Goal: Use online tool/utility: Utilize a website feature to perform a specific function

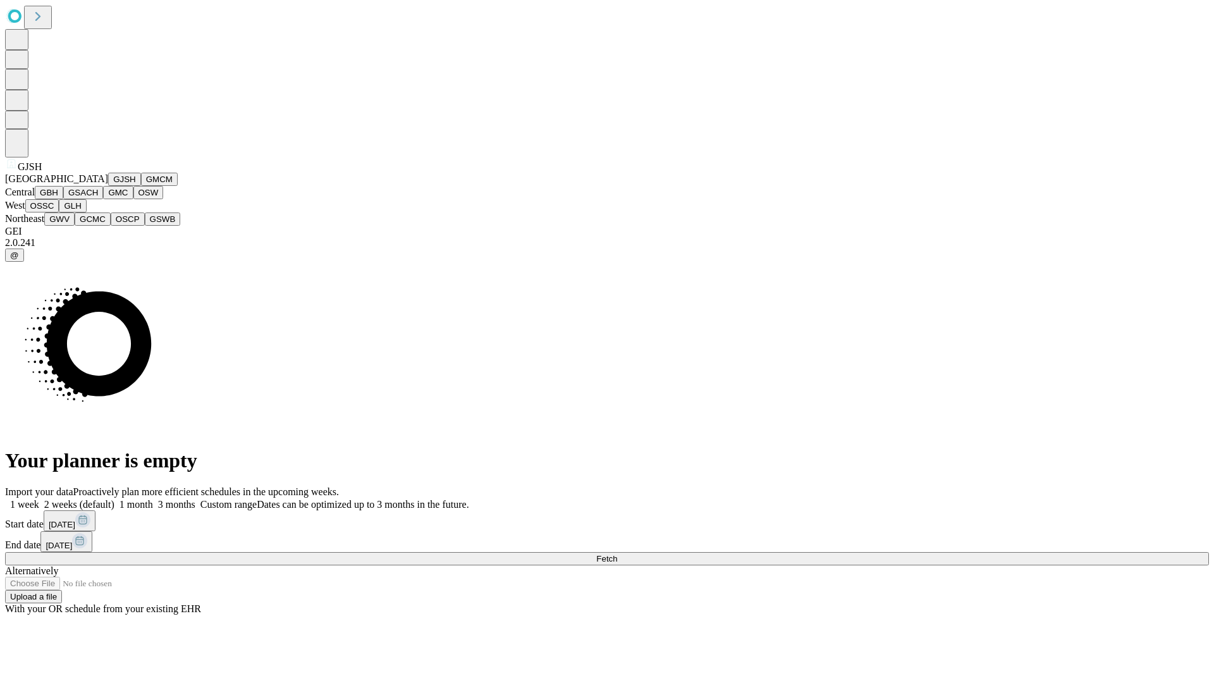
click at [108, 186] on button "GJSH" at bounding box center [124, 179] width 33 height 13
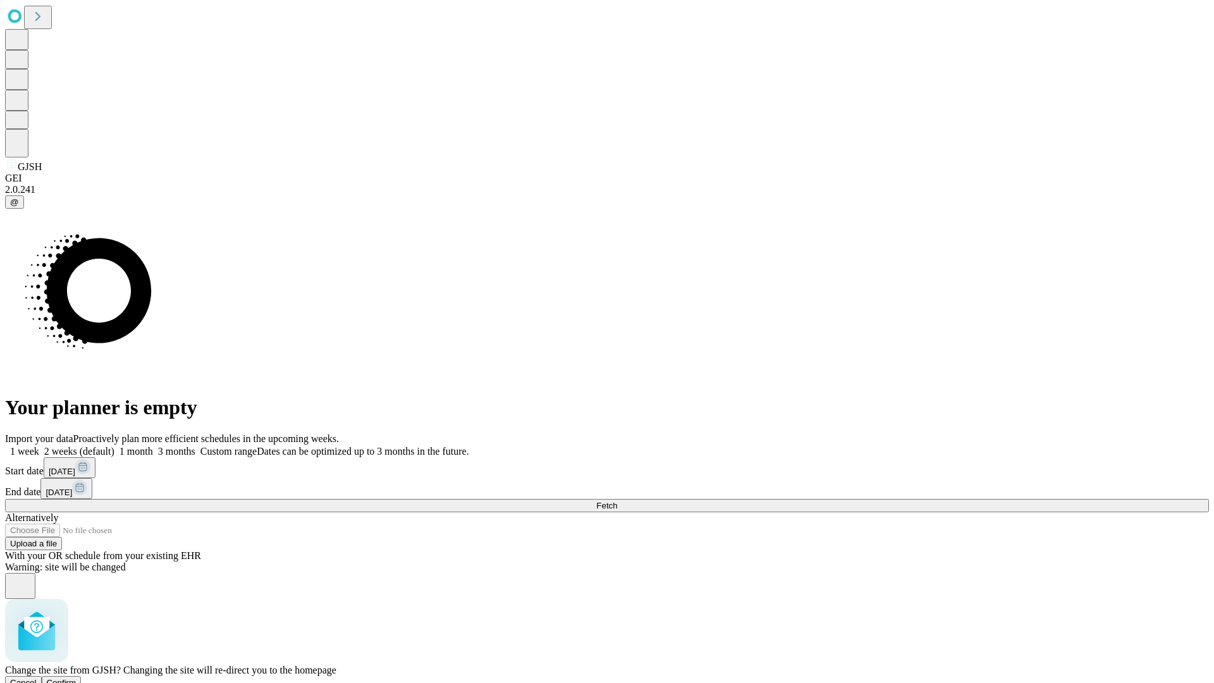
click at [76, 678] on span "Confirm" at bounding box center [62, 682] width 30 height 9
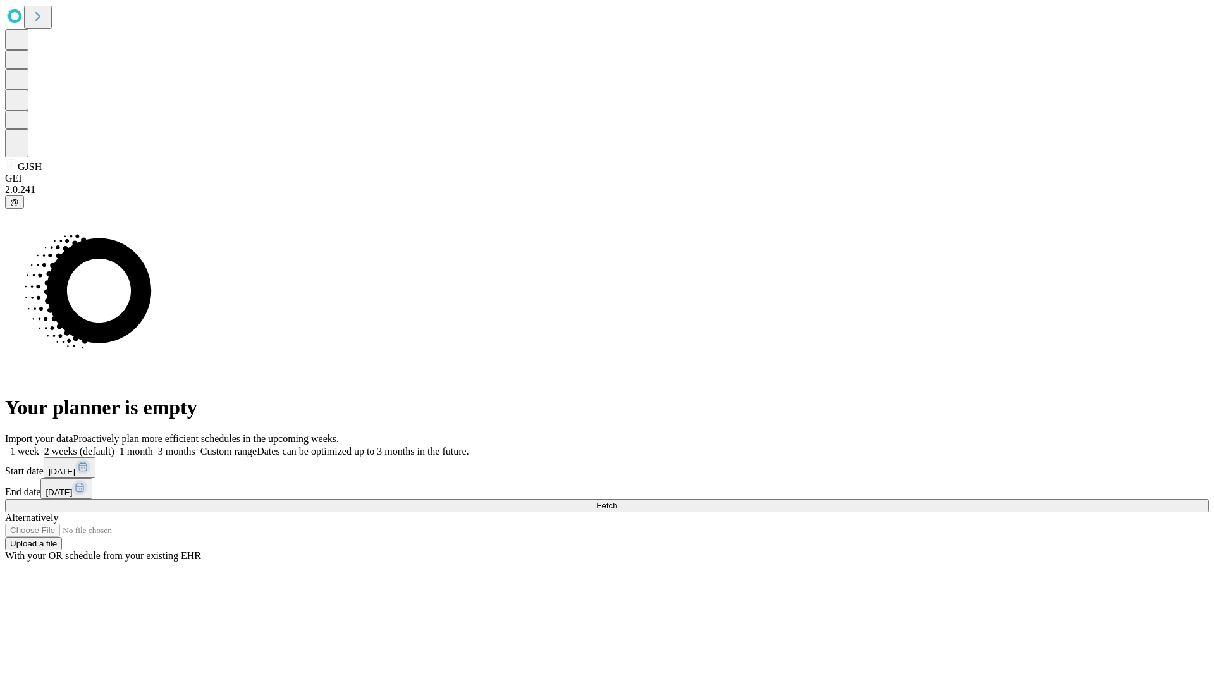
click at [39, 446] on label "1 week" at bounding box center [22, 451] width 34 height 11
click at [617, 501] on span "Fetch" at bounding box center [606, 505] width 21 height 9
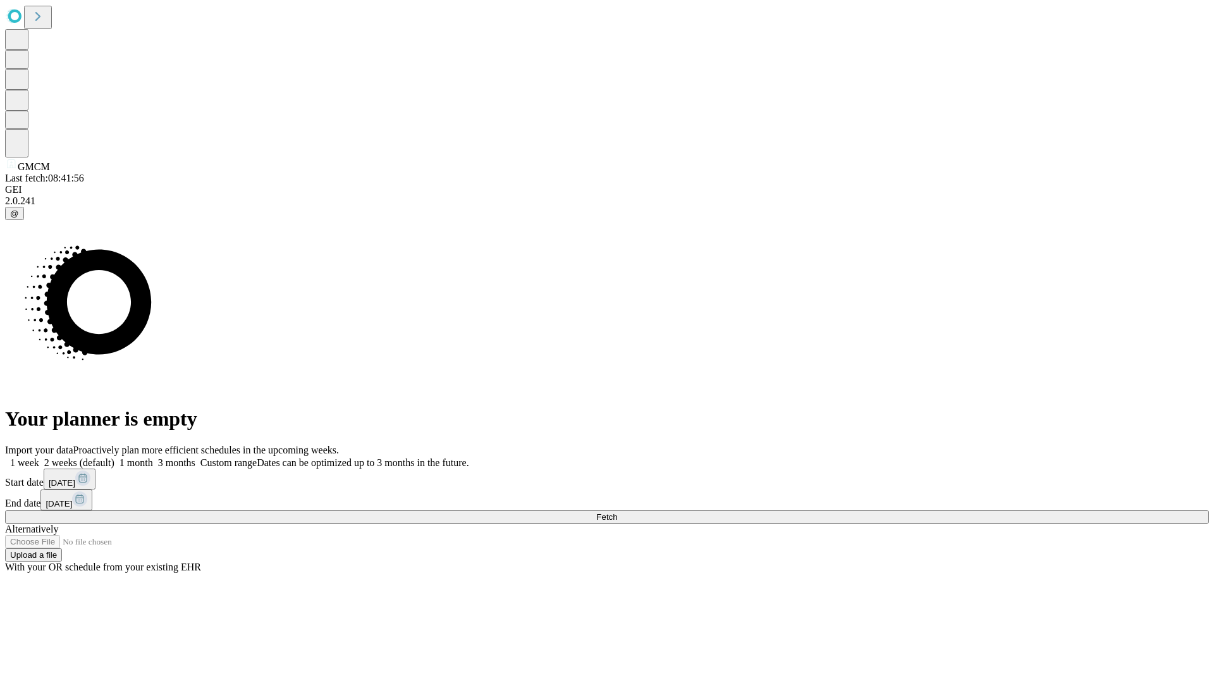
click at [39, 457] on label "1 week" at bounding box center [22, 462] width 34 height 11
click at [617, 512] on span "Fetch" at bounding box center [606, 516] width 21 height 9
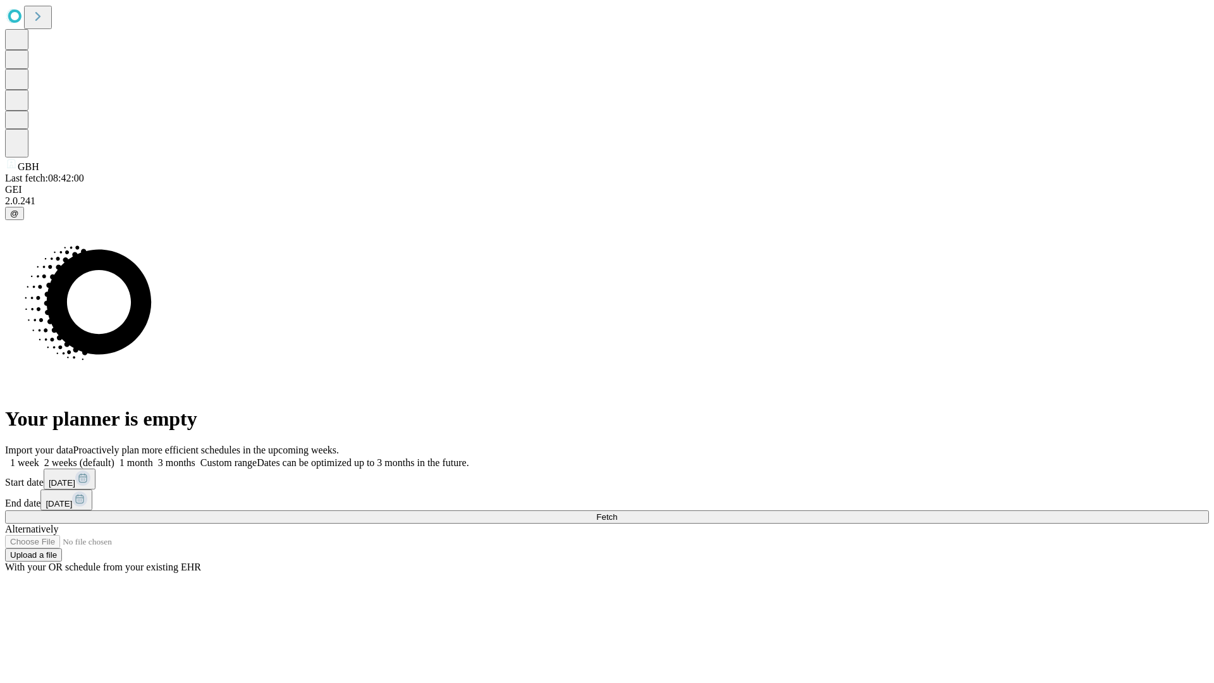
click at [39, 457] on label "1 week" at bounding box center [22, 462] width 34 height 11
click at [617, 512] on span "Fetch" at bounding box center [606, 516] width 21 height 9
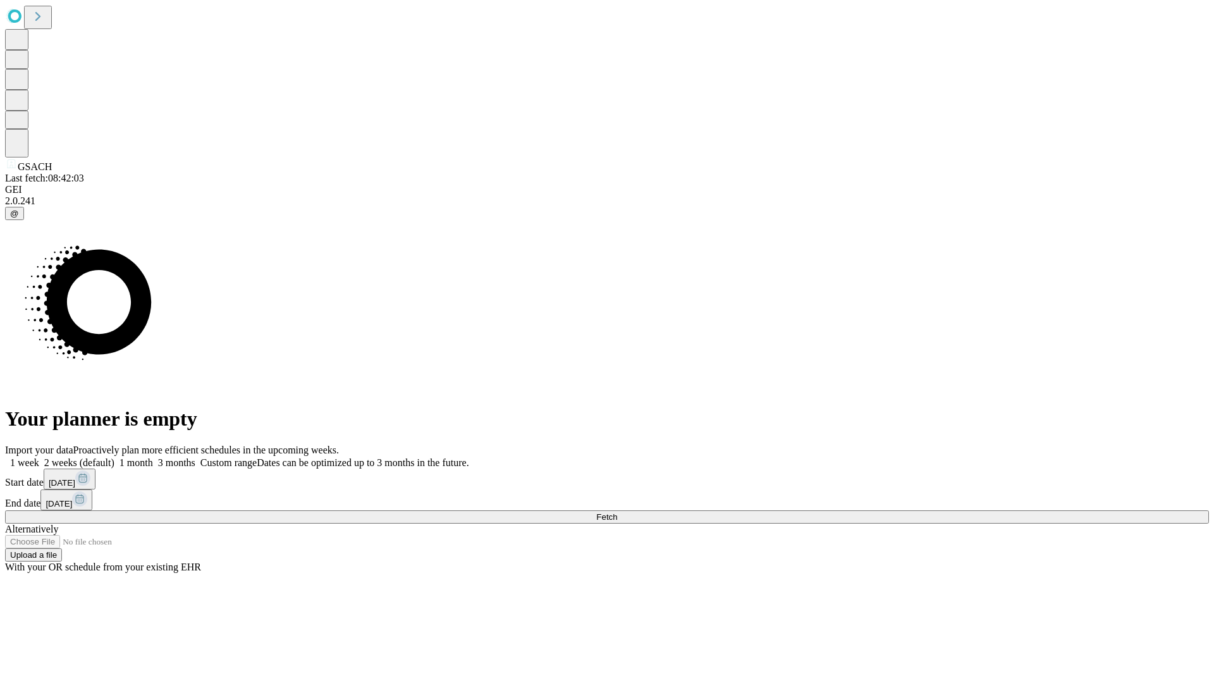
click at [39, 457] on label "1 week" at bounding box center [22, 462] width 34 height 11
click at [617, 512] on span "Fetch" at bounding box center [606, 516] width 21 height 9
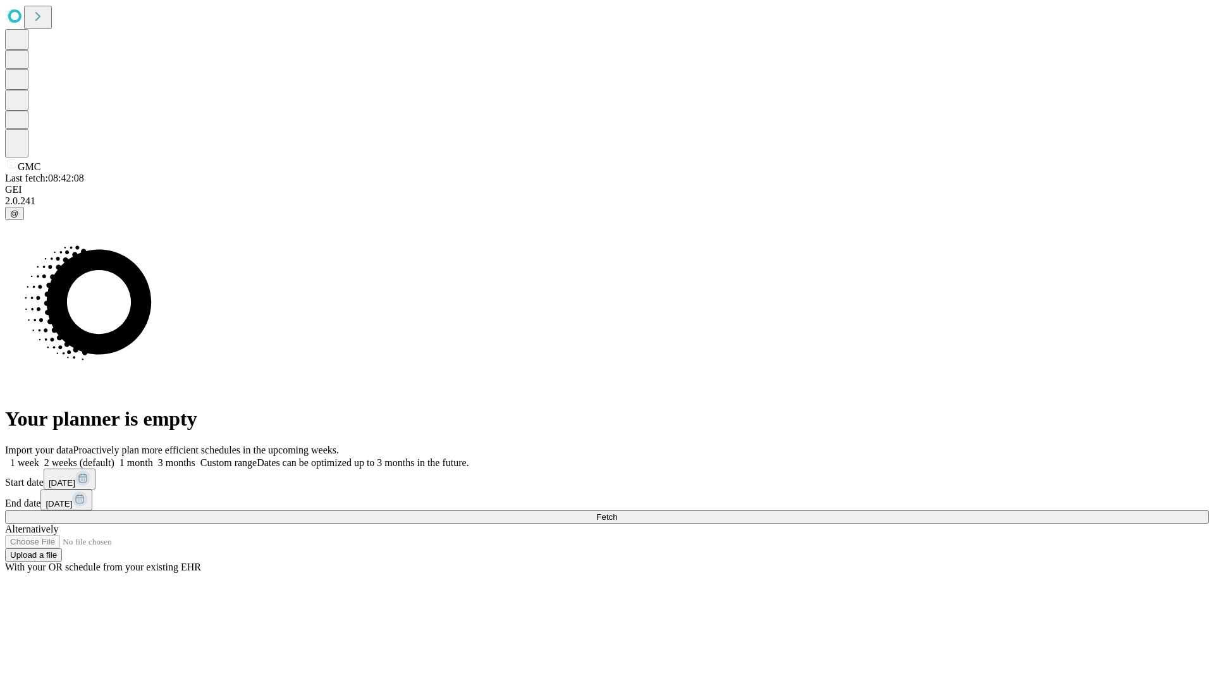
click at [39, 457] on label "1 week" at bounding box center [22, 462] width 34 height 11
click at [617, 512] on span "Fetch" at bounding box center [606, 516] width 21 height 9
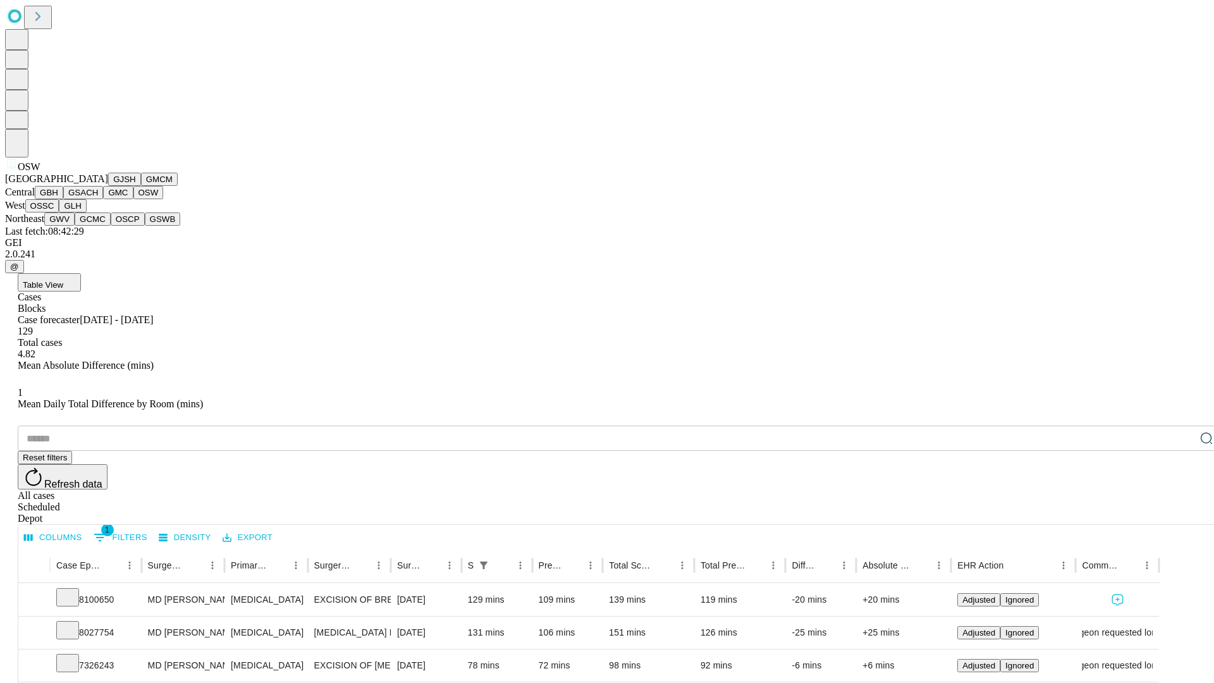
click at [59, 212] on button "OSSC" at bounding box center [42, 205] width 34 height 13
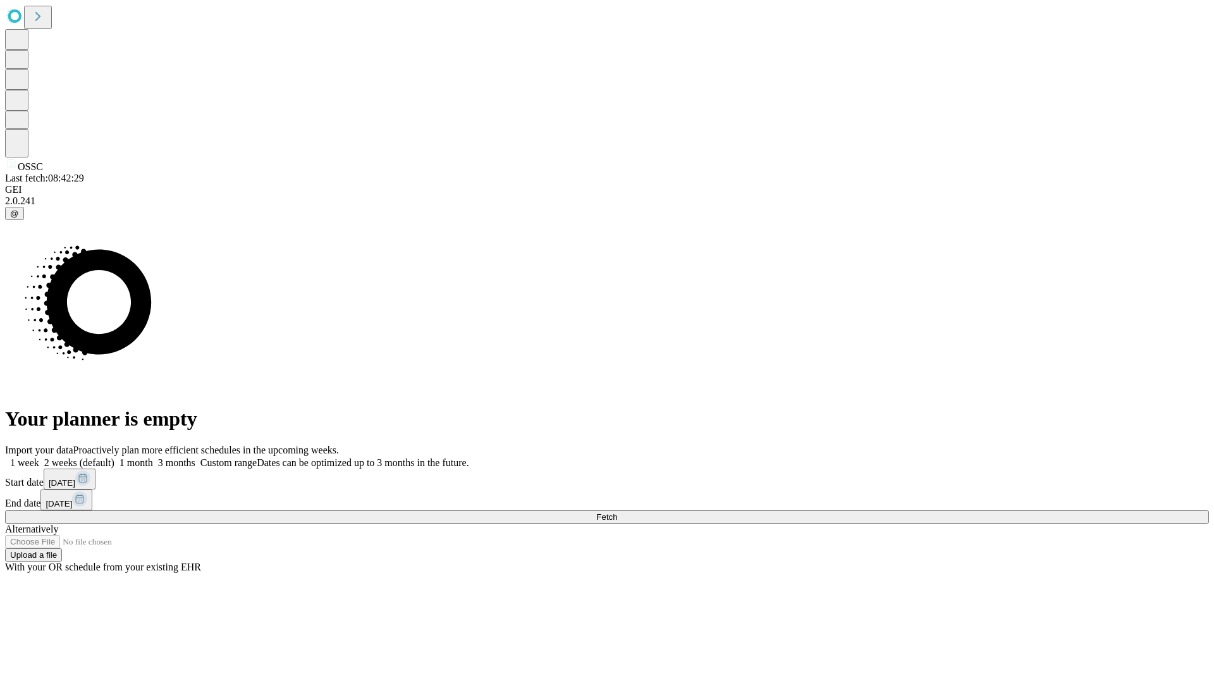
click at [39, 457] on label "1 week" at bounding box center [22, 462] width 34 height 11
click at [617, 512] on span "Fetch" at bounding box center [606, 516] width 21 height 9
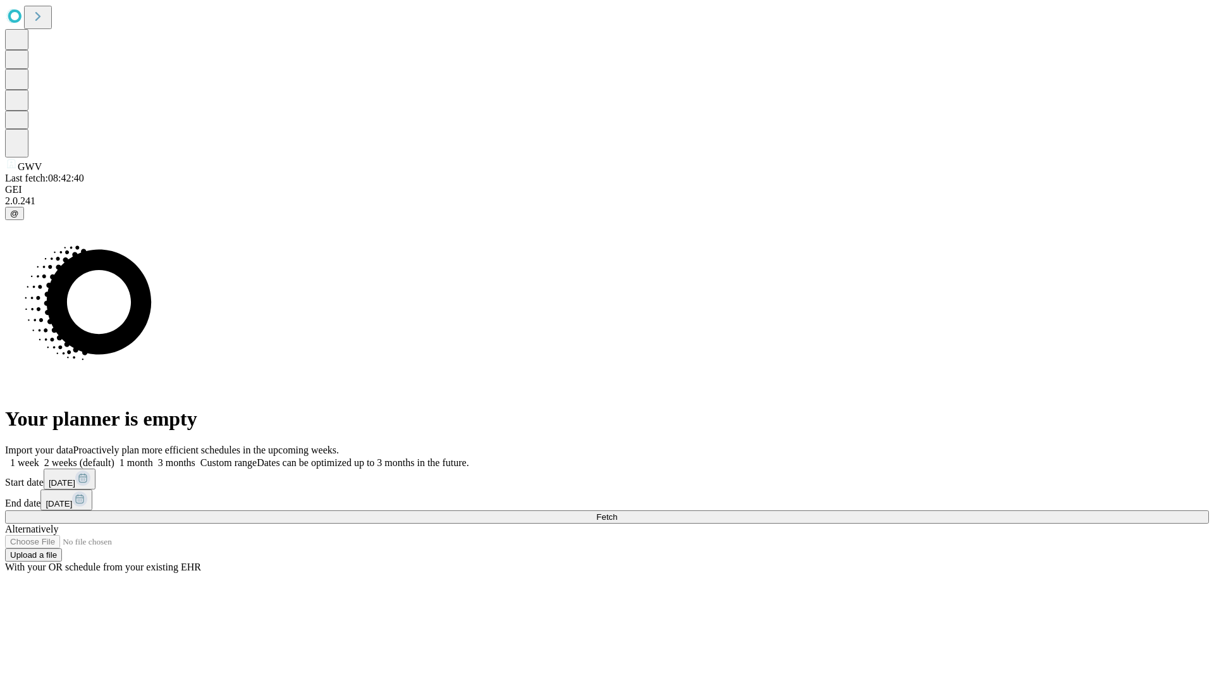
click at [39, 457] on label "1 week" at bounding box center [22, 462] width 34 height 11
click at [617, 512] on span "Fetch" at bounding box center [606, 516] width 21 height 9
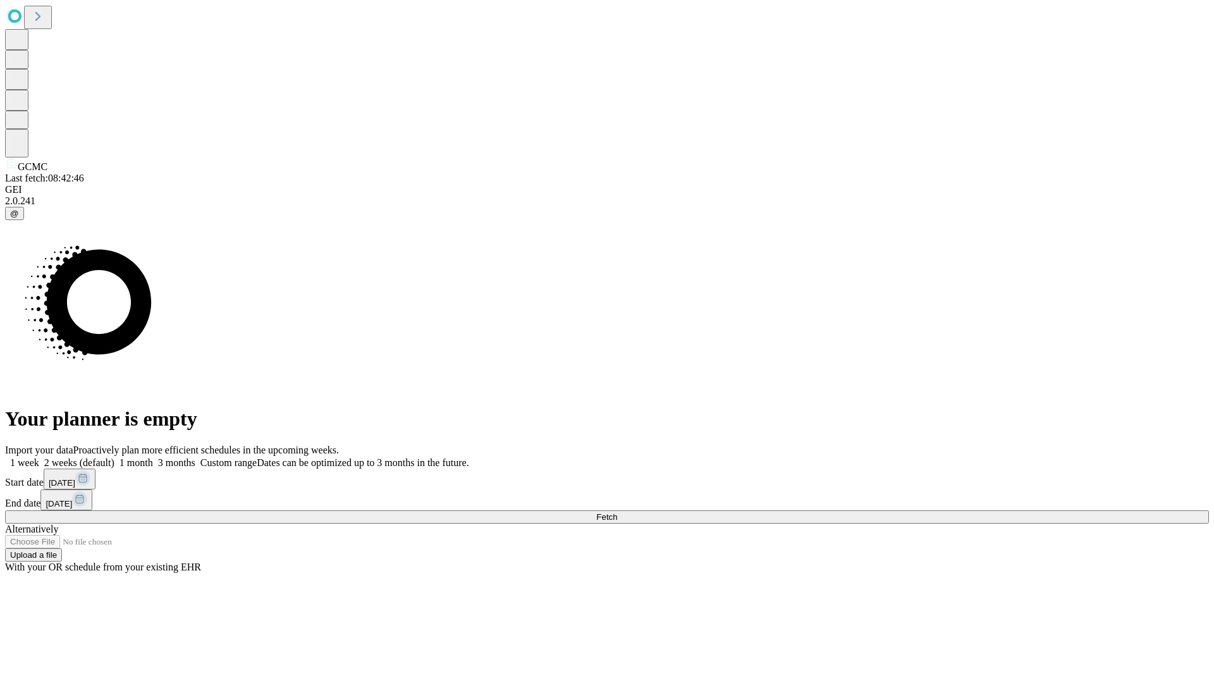
click at [39, 457] on label "1 week" at bounding box center [22, 462] width 34 height 11
click at [617, 512] on span "Fetch" at bounding box center [606, 516] width 21 height 9
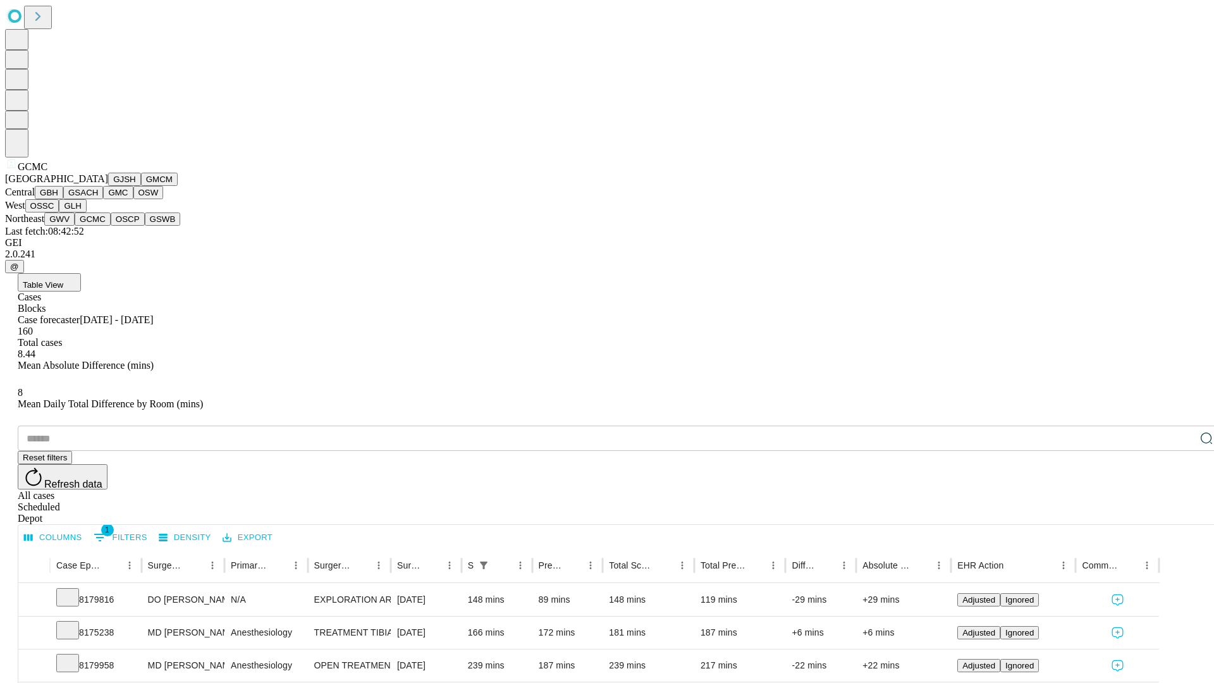
click at [111, 226] on button "OSCP" at bounding box center [128, 218] width 34 height 13
